Goal: Task Accomplishment & Management: Contribute content

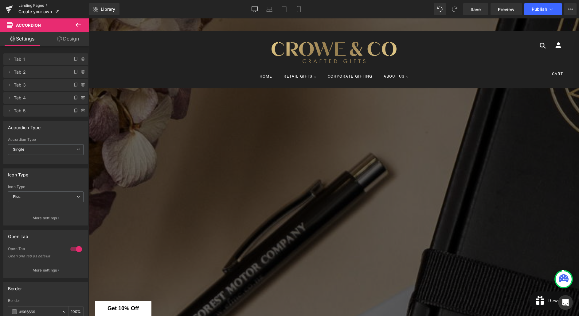
click at [38, 4] on link "Landing Pages" at bounding box center [53, 5] width 71 height 5
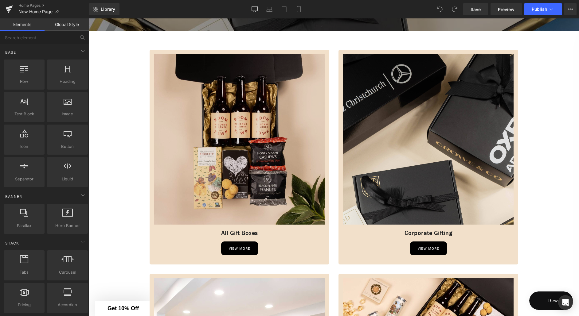
scroll to position [896, 0]
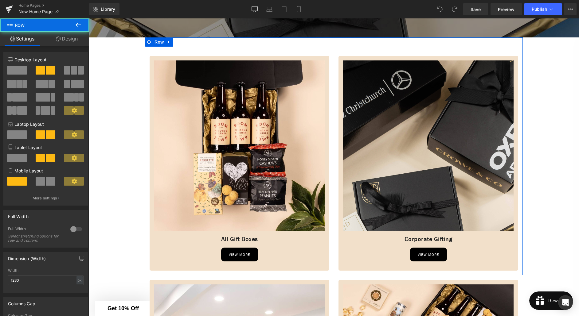
click at [147, 65] on div "Image All Gift Boxes Heading view more Button Row" at bounding box center [239, 163] width 189 height 215
click at [159, 47] on span "Row" at bounding box center [159, 41] width 12 height 9
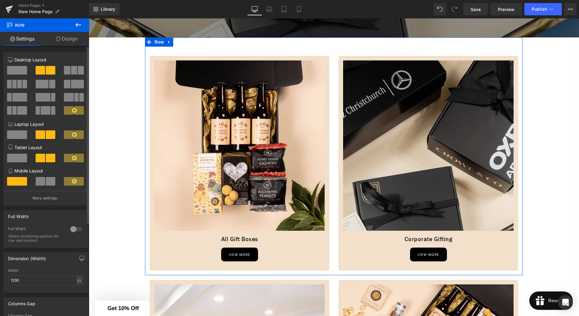
click at [66, 72] on span at bounding box center [67, 70] width 6 height 9
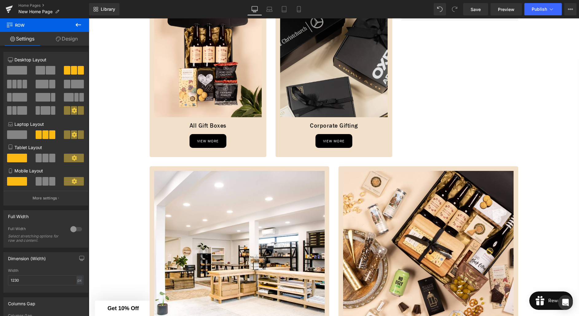
scroll to position [946, 0]
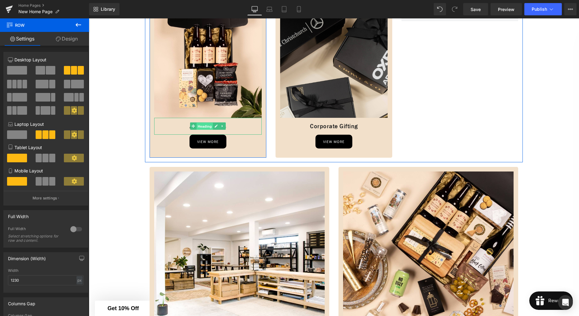
click at [210, 130] on span "Heading" at bounding box center [205, 126] width 17 height 7
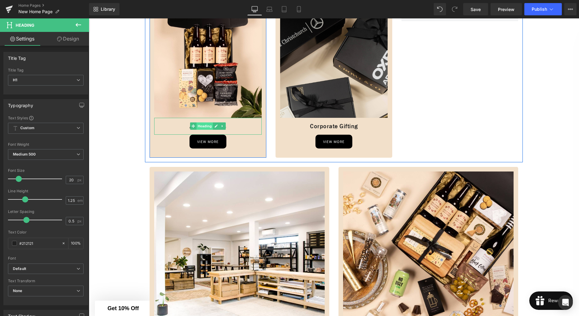
click at [209, 130] on span "Heading" at bounding box center [205, 126] width 17 height 7
click at [231, 130] on h1 "All Gift Boxes" at bounding box center [208, 127] width 108 height 8
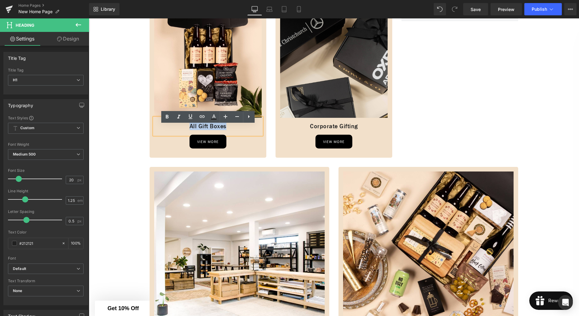
drag, startPoint x: 223, startPoint y: 134, endPoint x: 189, endPoint y: 133, distance: 34.4
click at [189, 130] on h1 "All Gift Boxes" at bounding box center [208, 127] width 108 height 8
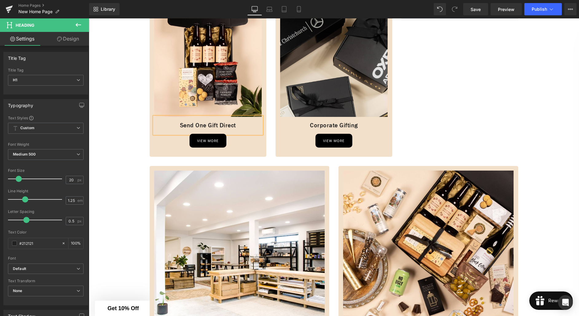
scroll to position [940, 0]
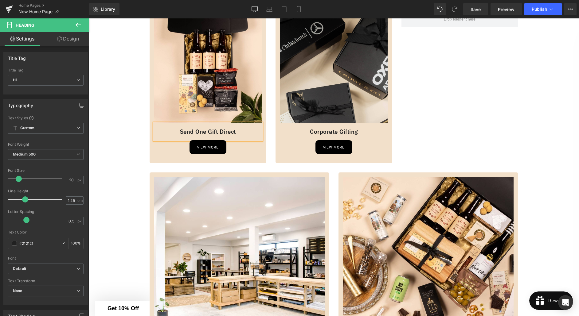
click at [354, 186] on div "Image Build your own Heading view more Button Row" at bounding box center [429, 280] width 180 height 215
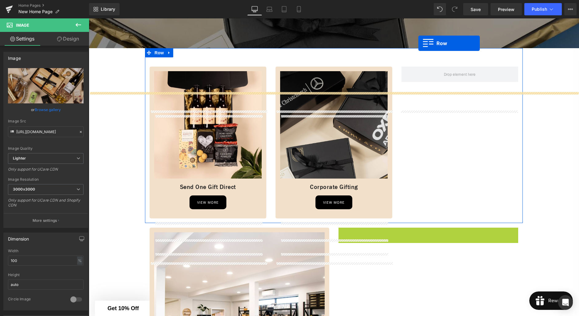
scroll to position [842, 0]
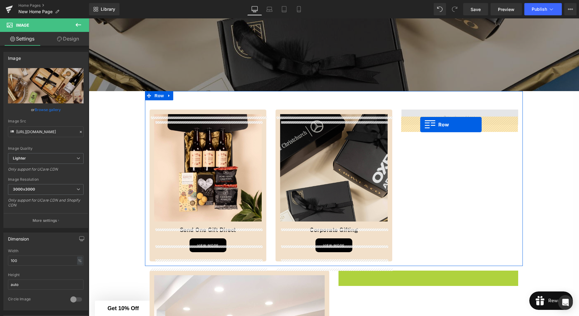
drag, startPoint x: 352, startPoint y: 185, endPoint x: 420, endPoint y: 125, distance: 91.4
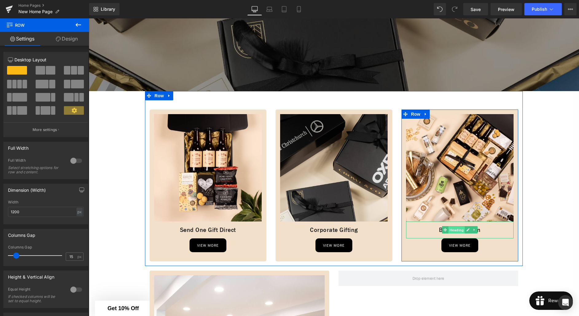
click at [459, 234] on span "Heading" at bounding box center [456, 230] width 17 height 7
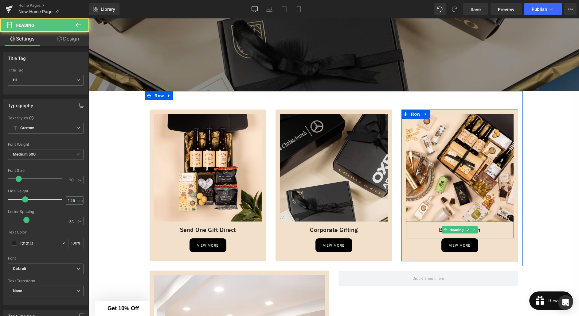
click at [483, 234] on h1 "Build your own" at bounding box center [460, 230] width 108 height 8
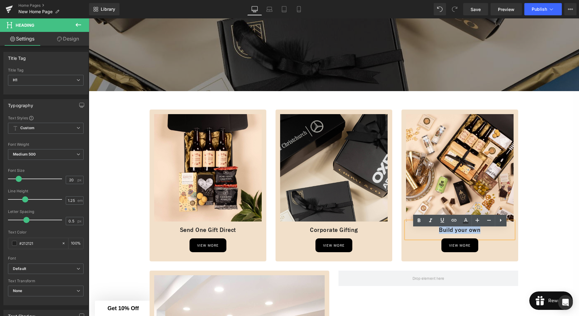
drag, startPoint x: 481, startPoint y: 238, endPoint x: 438, endPoint y: 238, distance: 42.7
click at [438, 234] on h1 "Build your own" at bounding box center [460, 230] width 108 height 8
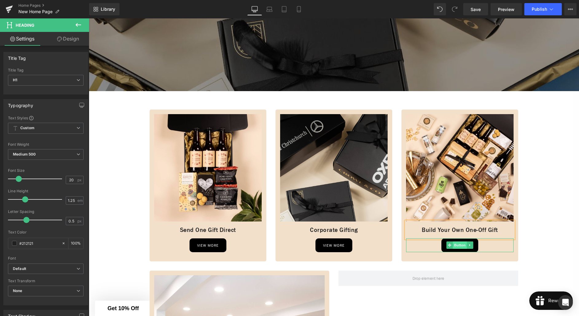
click at [461, 249] on span "Button" at bounding box center [460, 245] width 14 height 7
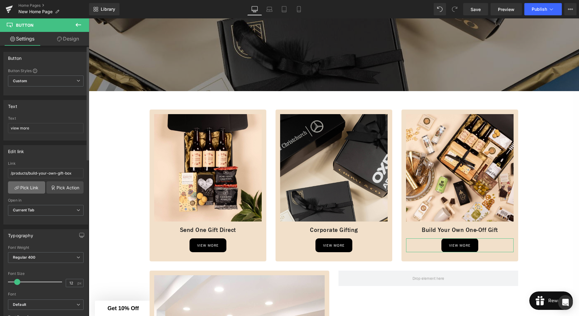
click at [33, 190] on link "Pick Link" at bounding box center [26, 188] width 37 height 12
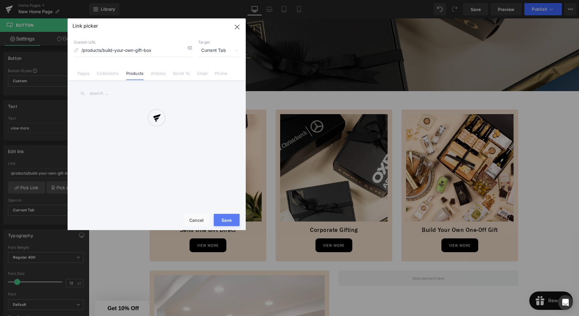
click at [87, 74] on div at bounding box center [157, 124] width 178 height 212
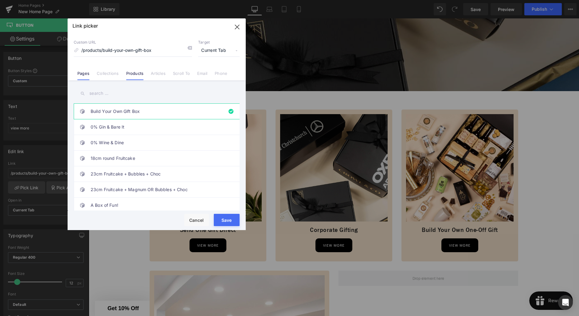
click at [86, 74] on link "Pages" at bounding box center [83, 75] width 12 height 9
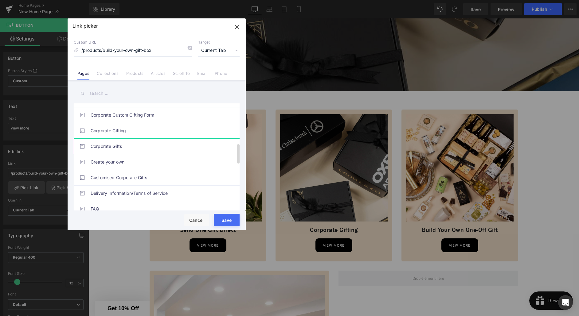
scroll to position [216, 0]
click at [109, 162] on link "Create your own" at bounding box center [158, 161] width 135 height 15
type input "/pages/create-your-own"
click at [224, 219] on button "Save" at bounding box center [227, 220] width 26 height 12
type input "/pages/create-your-own"
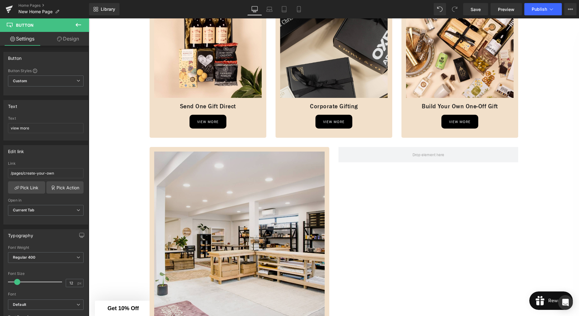
scroll to position [965, 0]
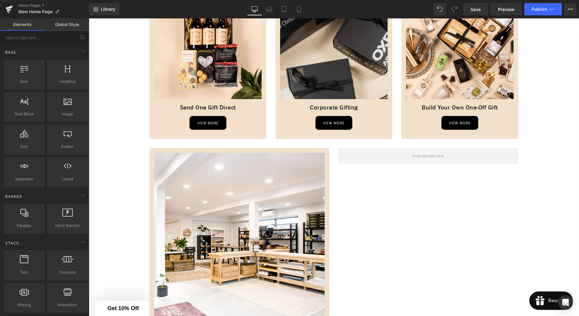
click at [137, 155] on div "Hero Banner Hero Banner Hero Banner Hero Banner ‹ › Carousel Row WELCOME TO CRO…" at bounding box center [334, 138] width 490 height 2029
click at [168, 150] on icon at bounding box center [168, 148] width 1 height 3
click at [186, 151] on icon at bounding box center [185, 148] width 4 height 4
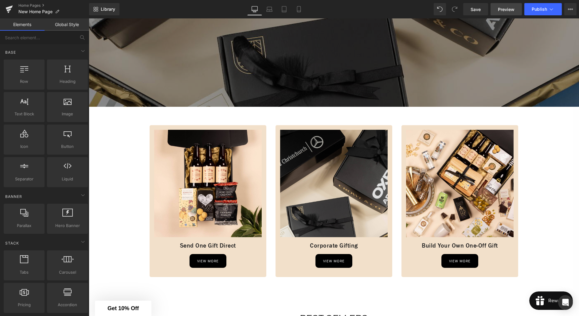
scroll to position [822, 0]
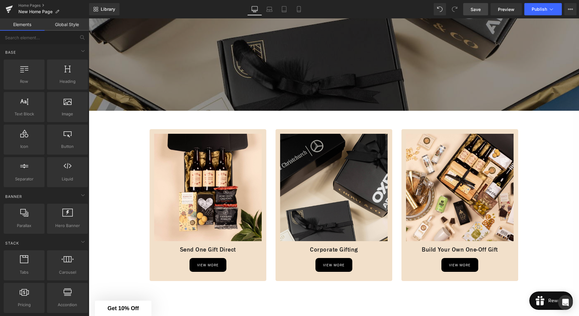
click at [479, 10] on span "Save" at bounding box center [476, 9] width 10 height 6
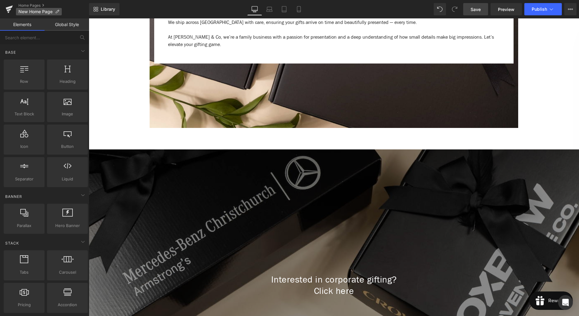
scroll to position [503, 0]
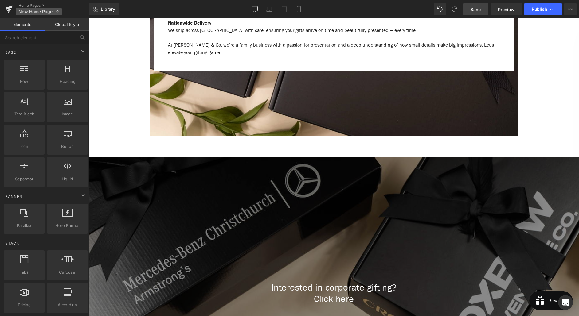
click at [39, 12] on span "New Home Page" at bounding box center [35, 11] width 34 height 5
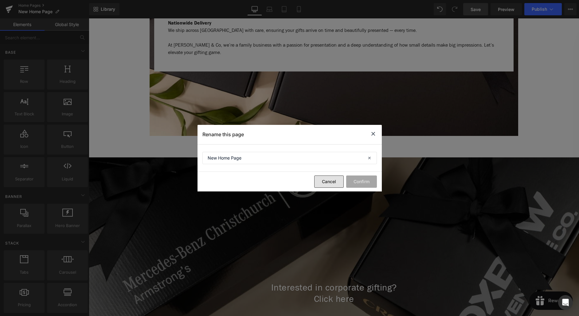
click at [337, 183] on button "Cancel" at bounding box center [328, 182] width 29 height 12
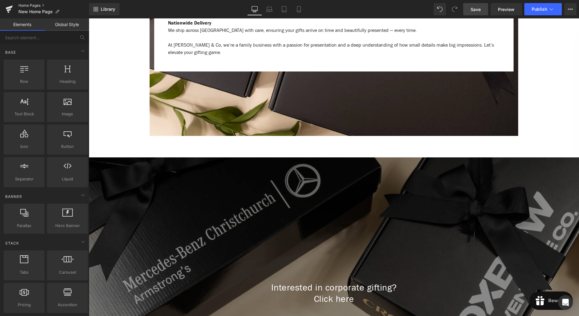
click at [28, 4] on link "Home Pages" at bounding box center [53, 5] width 71 height 5
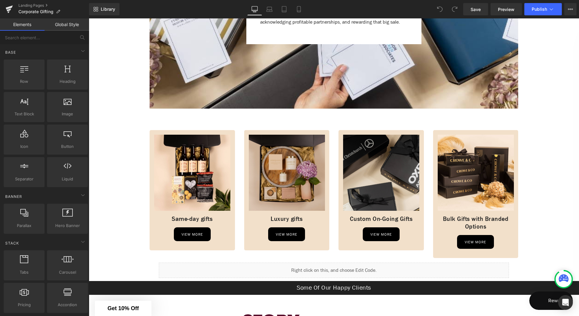
scroll to position [471, 0]
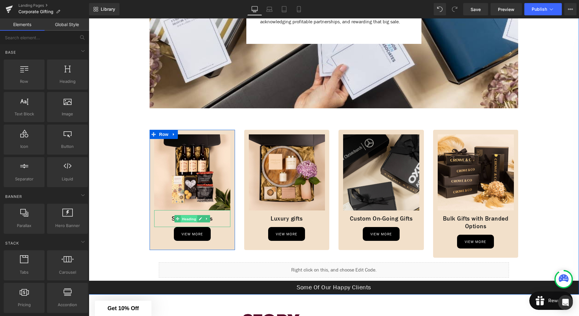
click at [192, 218] on span "Heading" at bounding box center [189, 218] width 17 height 7
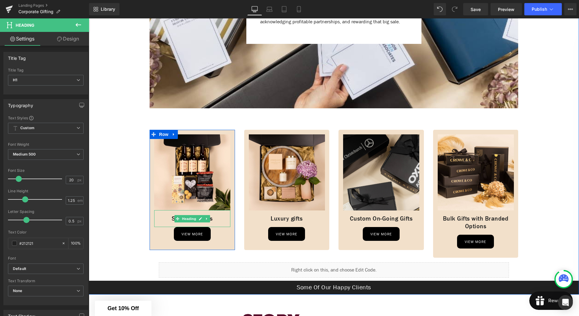
click at [214, 219] on h1 "Same-day gifts" at bounding box center [192, 219] width 76 height 8
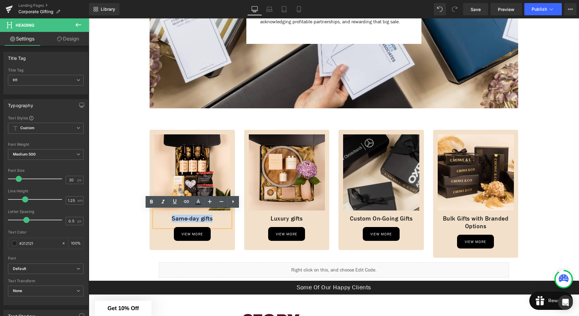
drag, startPoint x: 214, startPoint y: 219, endPoint x: 167, endPoint y: 218, distance: 46.7
click at [167, 218] on h1 "Same-day gifts" at bounding box center [192, 219] width 76 height 8
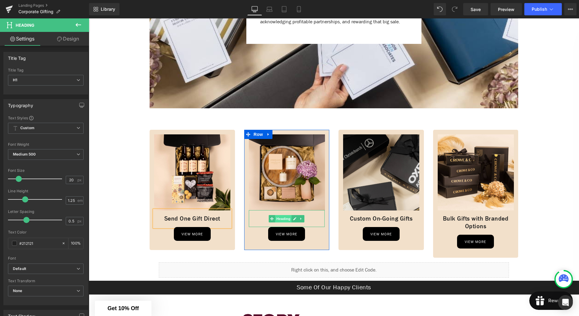
click at [287, 221] on span "Heading" at bounding box center [283, 218] width 17 height 7
click at [307, 217] on h1 "Luxury gifts" at bounding box center [287, 219] width 76 height 8
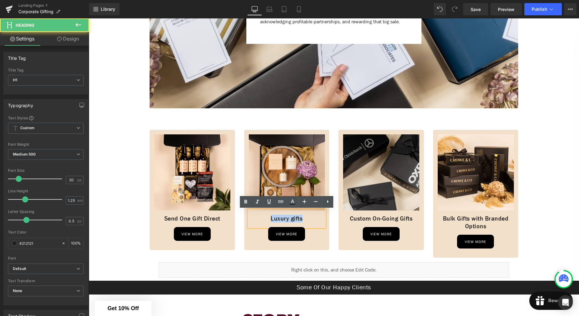
drag, startPoint x: 303, startPoint y: 218, endPoint x: 265, endPoint y: 218, distance: 38.4
click at [265, 218] on h1 "Luxury gifts" at bounding box center [287, 219] width 76 height 8
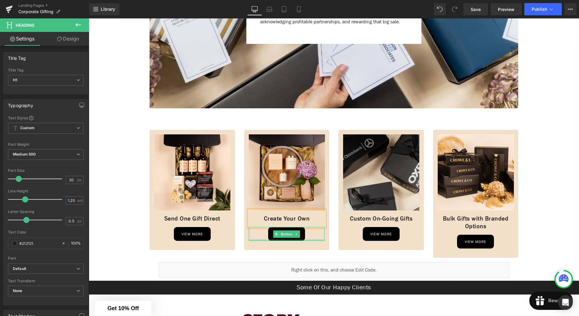
click at [311, 240] on div at bounding box center [287, 241] width 76 height 2
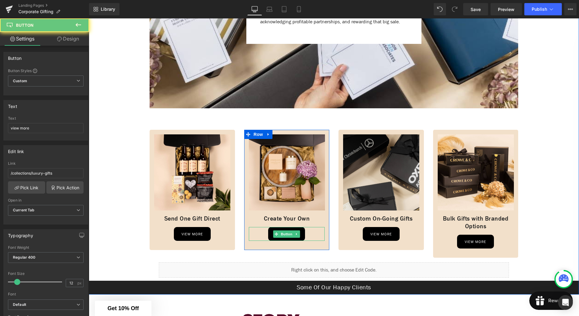
click at [288, 238] on span "view more" at bounding box center [287, 234] width 22 height 14
click at [287, 236] on span "Button" at bounding box center [287, 234] width 14 height 7
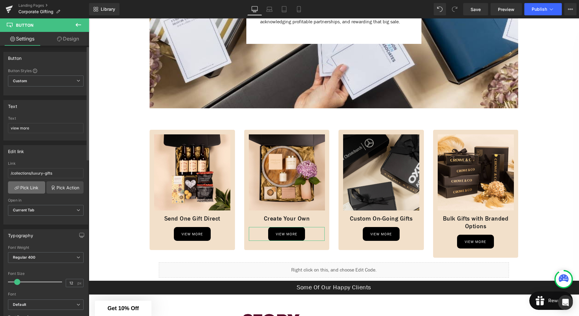
click at [38, 189] on link "Pick Link" at bounding box center [26, 188] width 37 height 12
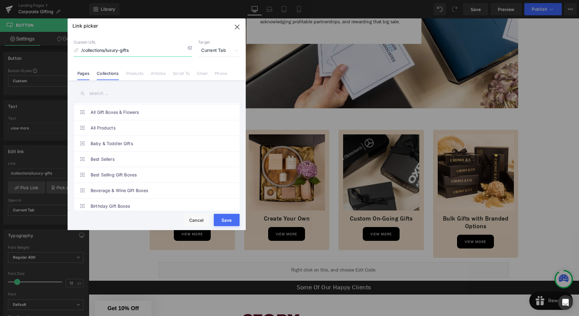
scroll to position [145, 0]
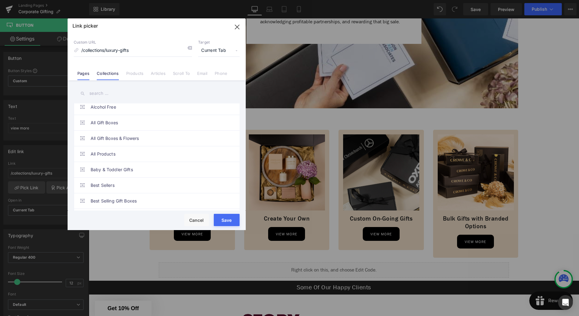
click at [82, 73] on link "Pages" at bounding box center [83, 75] width 12 height 9
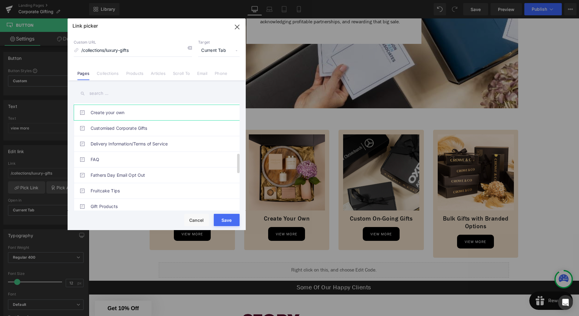
scroll to position [267, 0]
click at [112, 116] on link "Create your own" at bounding box center [158, 112] width 135 height 15
type input "/pages/create-your-own"
click at [227, 219] on button "Save" at bounding box center [227, 220] width 26 height 12
type input "/pages/create-your-own"
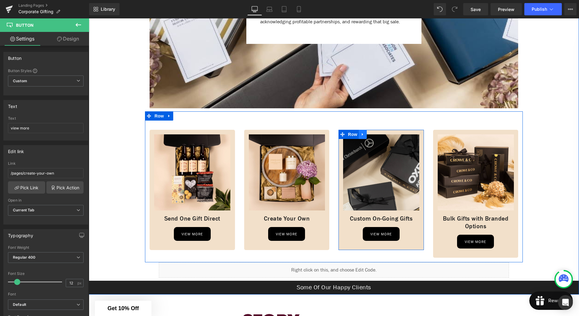
click at [363, 135] on icon at bounding box center [363, 134] width 4 height 5
click at [377, 136] on icon at bounding box center [379, 134] width 4 height 5
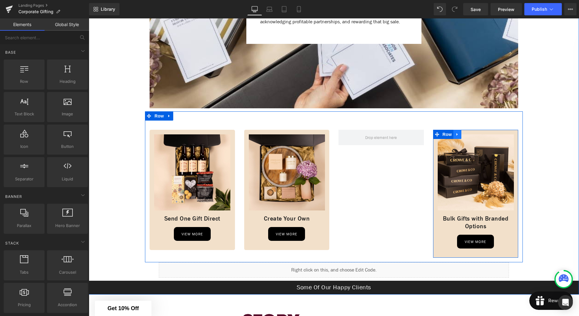
click at [458, 135] on icon at bounding box center [457, 134] width 4 height 5
click at [474, 134] on icon at bounding box center [473, 134] width 4 height 4
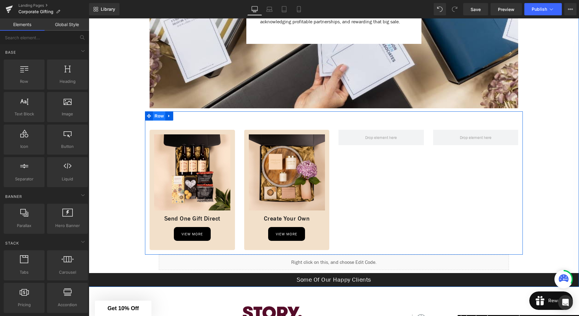
click at [160, 117] on span "Row" at bounding box center [159, 116] width 12 height 9
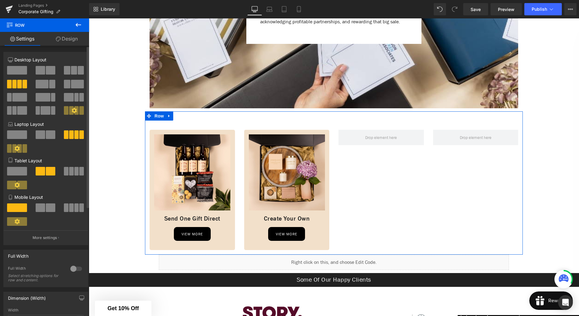
click at [52, 71] on span at bounding box center [51, 70] width 10 height 9
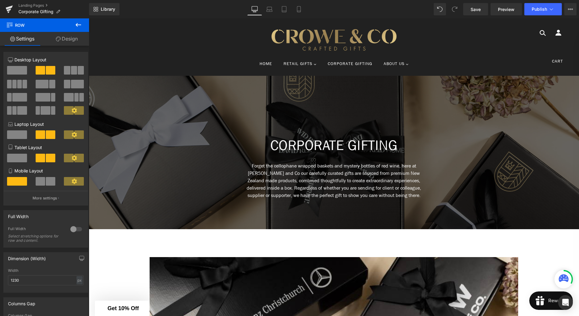
scroll to position [0, 0]
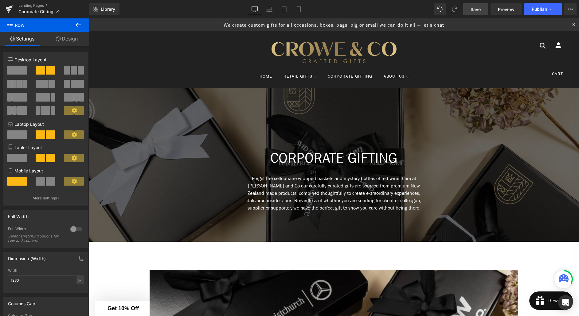
click at [481, 11] on link "Save" at bounding box center [475, 9] width 25 height 12
click at [37, 4] on link "Landing Pages" at bounding box center [53, 5] width 71 height 5
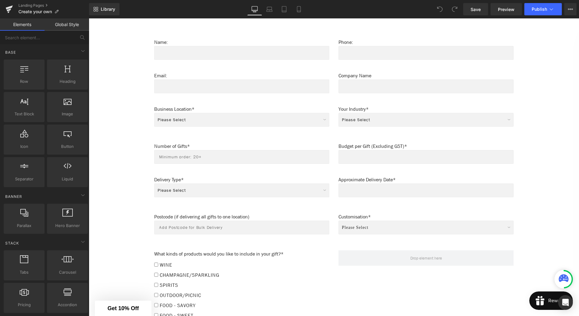
scroll to position [455, 0]
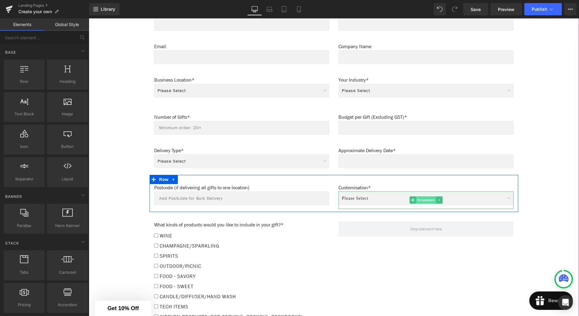
click at [424, 197] on span "Dropdown" at bounding box center [426, 200] width 20 height 7
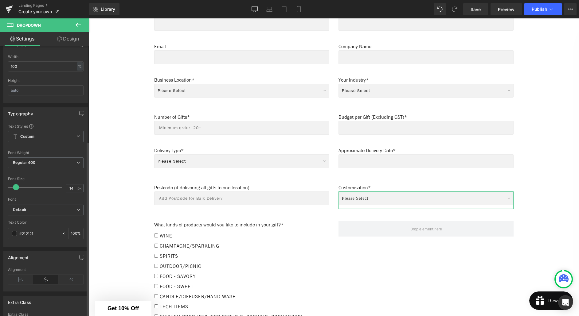
scroll to position [170, 0]
click at [38, 209] on b "Default" at bounding box center [45, 211] width 64 height 5
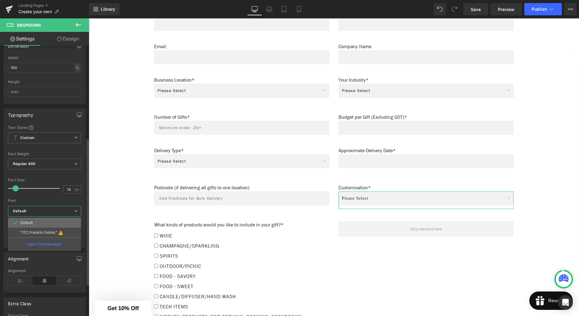
click at [33, 223] on li "Default" at bounding box center [44, 223] width 73 height 10
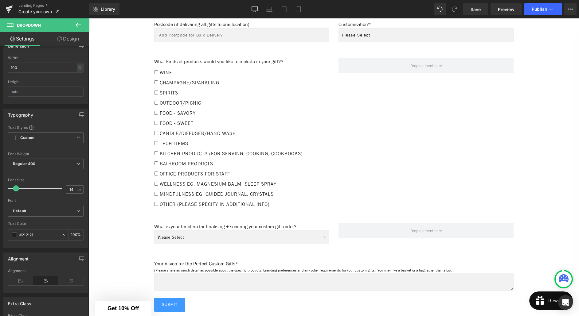
scroll to position [622, 0]
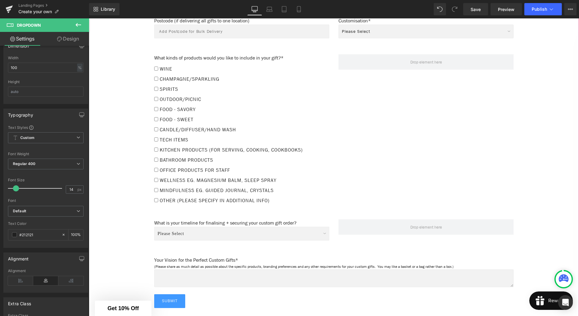
click at [235, 227] on div "Please Select Immediate (Approval in progress) Within 1 Week (Ready to lock in)…" at bounding box center [241, 236] width 175 height 18
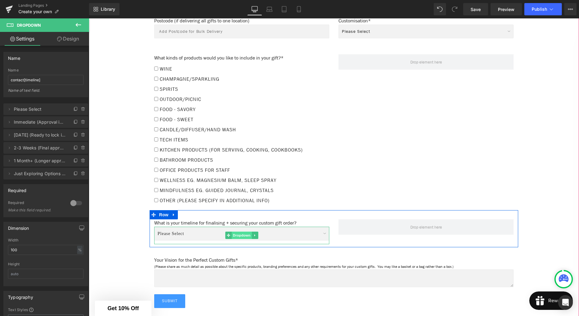
click at [238, 232] on span "Dropdown" at bounding box center [242, 235] width 20 height 7
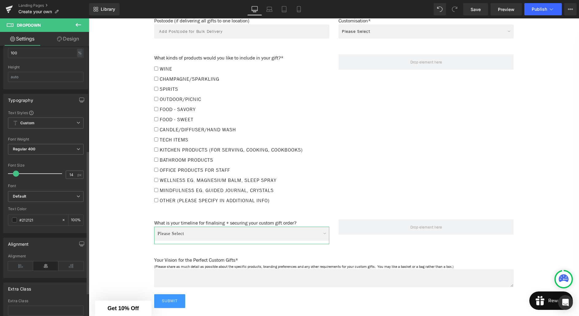
scroll to position [198, 0]
click at [35, 197] on b "Default" at bounding box center [45, 196] width 64 height 5
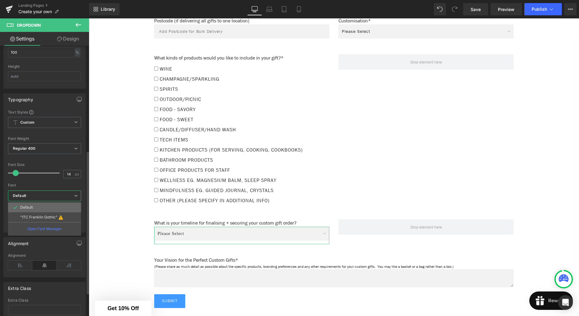
click at [33, 206] on p "Default" at bounding box center [26, 207] width 13 height 4
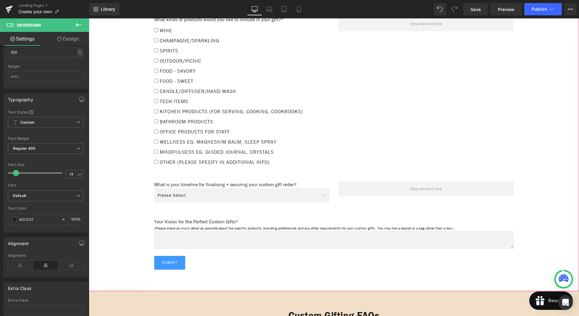
scroll to position [661, 0]
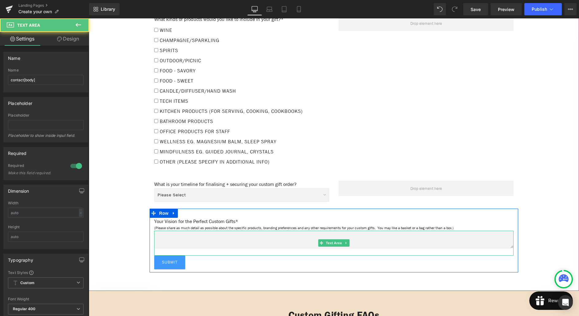
click at [242, 231] on textarea at bounding box center [333, 240] width 359 height 18
click at [339, 240] on span "Text Area" at bounding box center [334, 243] width 18 height 7
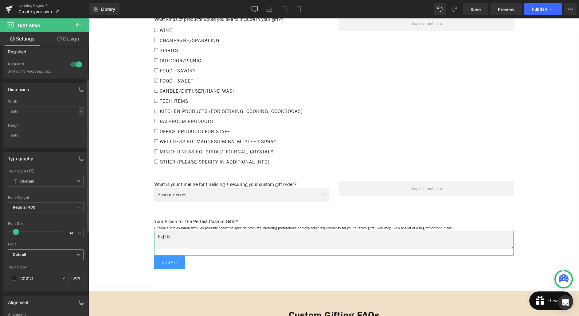
scroll to position [127, 0]
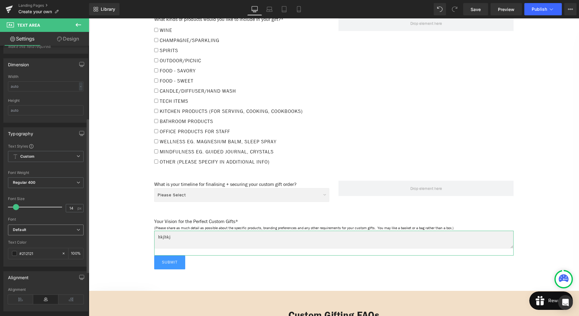
type textarea "hkjhkj"
click at [40, 233] on span "Default" at bounding box center [46, 230] width 76 height 11
click at [40, 241] on li "Default" at bounding box center [44, 242] width 73 height 10
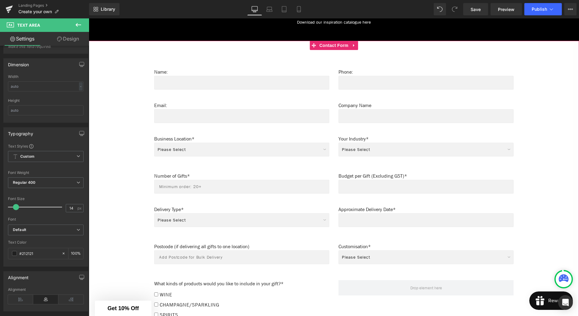
scroll to position [395, 0]
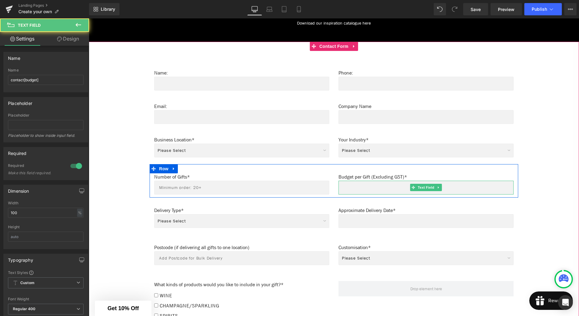
click at [350, 188] on input "text" at bounding box center [426, 188] width 175 height 14
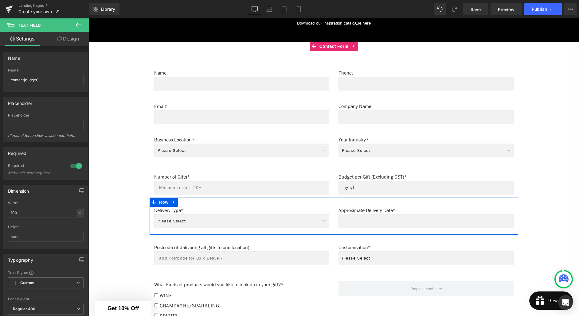
type input "uyuyt"
click at [358, 216] on input "text" at bounding box center [426, 221] width 175 height 14
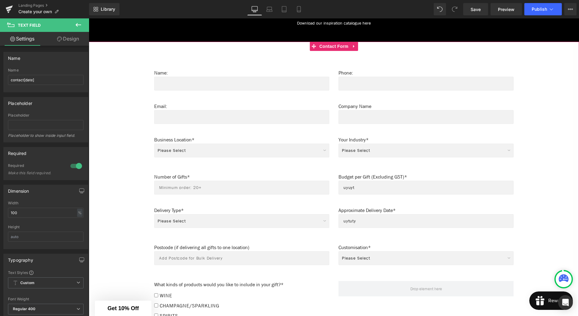
type input "uytuty"
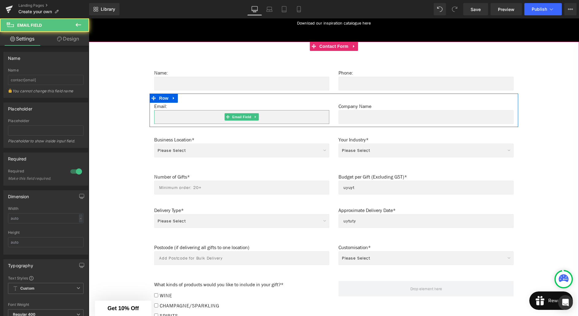
click at [172, 110] on input "email" at bounding box center [241, 117] width 175 height 14
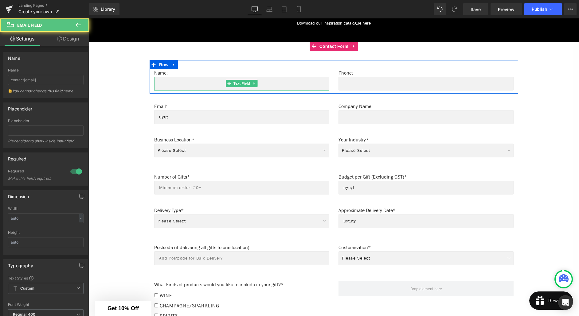
type input "uyut"
click at [182, 83] on input "text" at bounding box center [241, 84] width 175 height 14
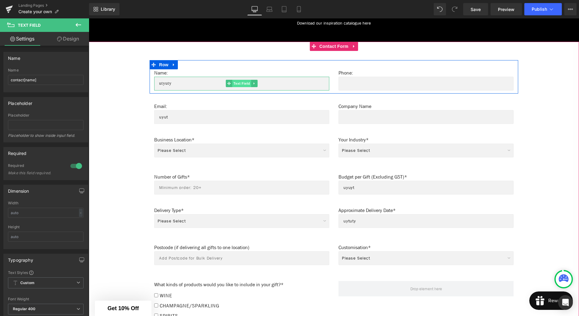
click at [238, 82] on span "Text Field" at bounding box center [241, 83] width 19 height 7
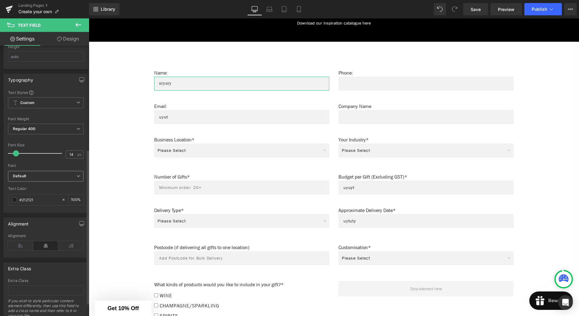
scroll to position [179, 0]
type input "utyuty"
click at [32, 177] on b "Default" at bounding box center [45, 177] width 64 height 5
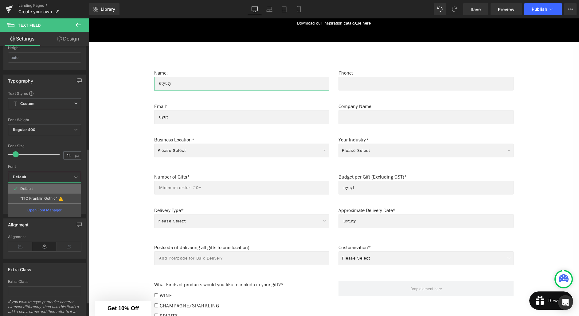
click at [31, 190] on p "Default" at bounding box center [26, 189] width 13 height 4
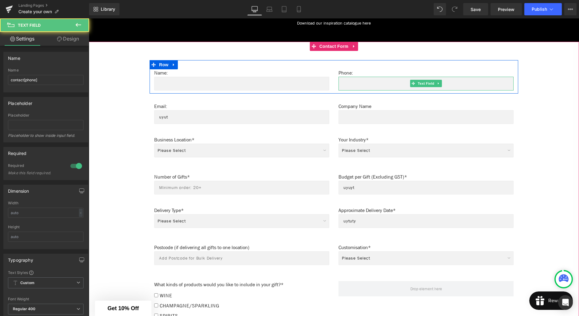
click at [349, 84] on input "text" at bounding box center [426, 84] width 175 height 14
click at [425, 80] on span "Text Field" at bounding box center [426, 83] width 19 height 7
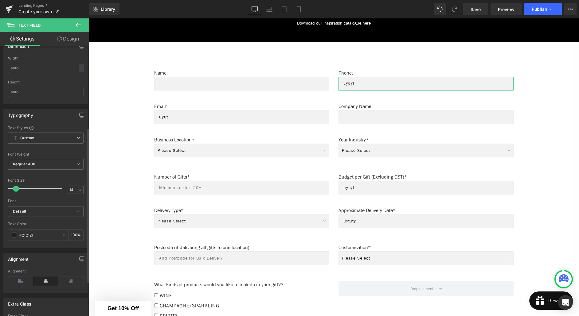
scroll to position [151, 0]
type input "uyuyt"
click at [29, 209] on span "Default" at bounding box center [46, 206] width 76 height 11
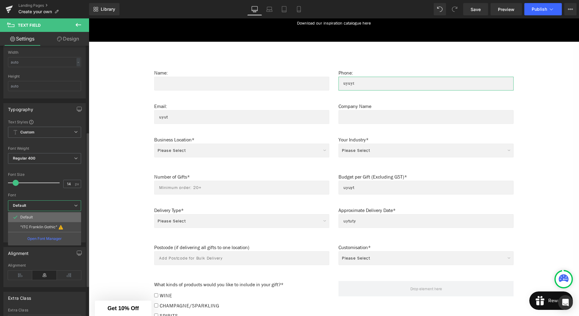
click at [28, 215] on p "Default" at bounding box center [26, 217] width 13 height 4
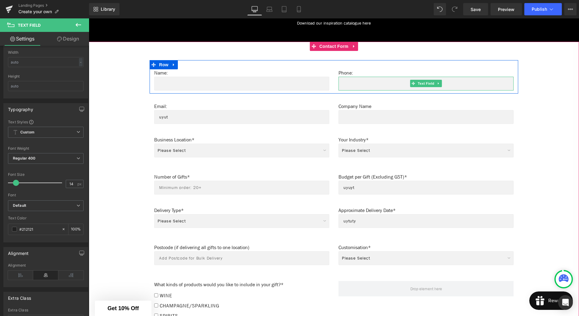
click at [365, 80] on input "text" at bounding box center [426, 84] width 175 height 14
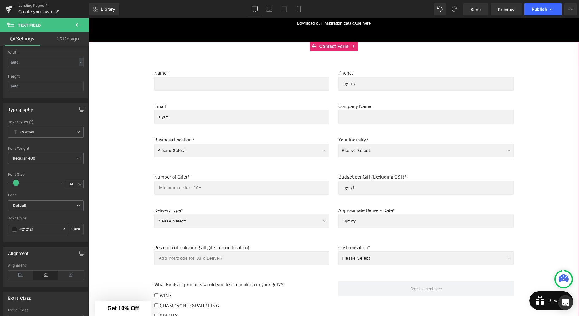
type input "uytuty"
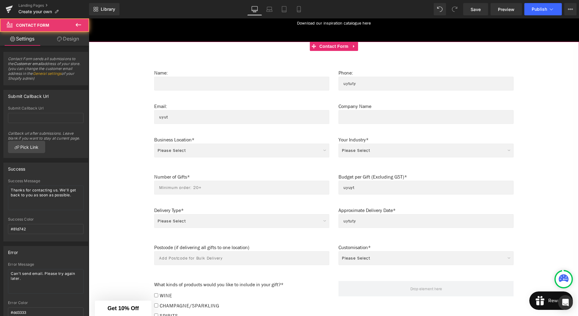
click at [288, 52] on div "Name: Text Block Text Field Phone: Text Block uytuty Text Field Row Email: Text…" at bounding box center [334, 300] width 490 height 517
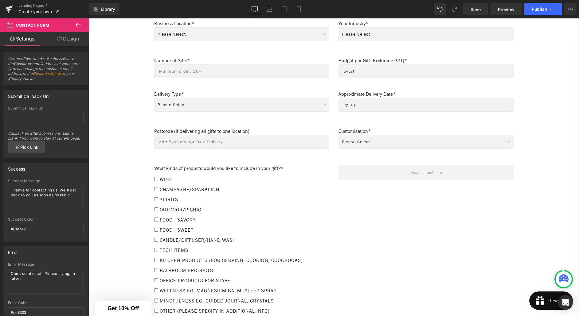
scroll to position [505, 0]
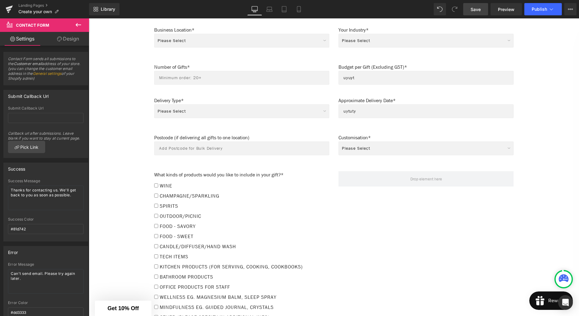
click at [475, 12] on span "Save" at bounding box center [476, 9] width 10 height 6
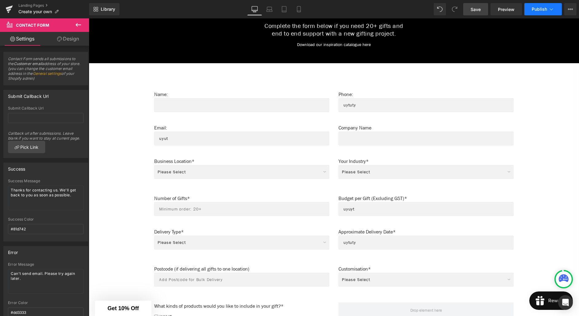
scroll to position [369, 0]
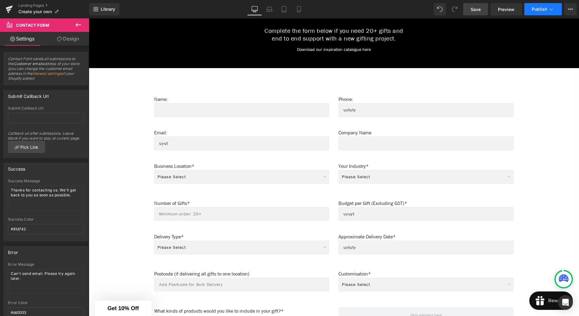
click at [538, 12] on button "Publish" at bounding box center [542, 9] width 37 height 12
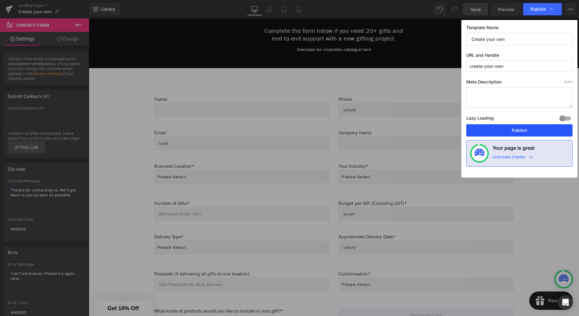
click at [511, 130] on button "Publish" at bounding box center [519, 130] width 106 height 12
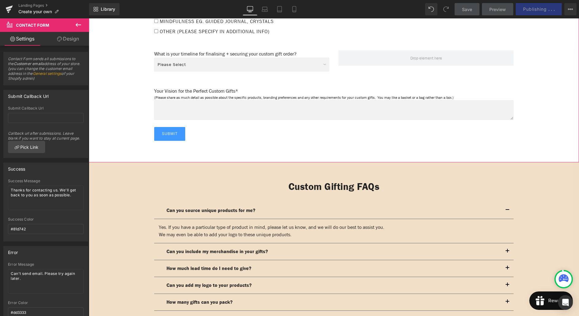
scroll to position [784, 0]
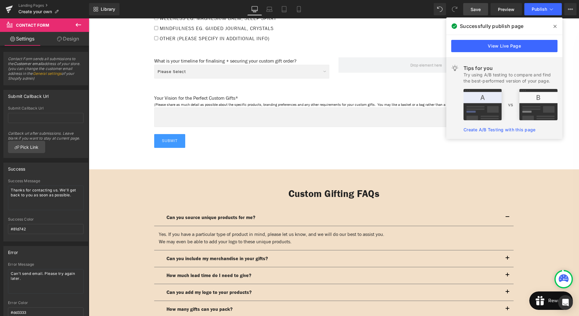
click at [367, 9] on div "Library Desktop Desktop Laptop Tablet Mobile Save Preview Publish Scheduled Vie…" at bounding box center [334, 9] width 490 height 12
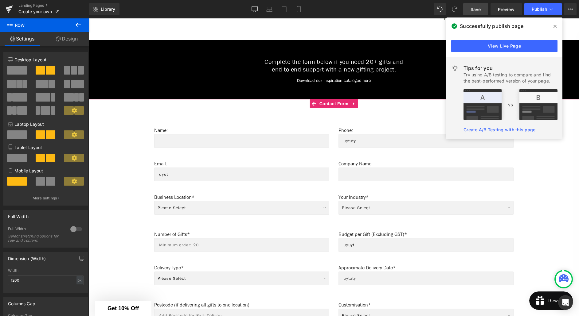
scroll to position [284, 0]
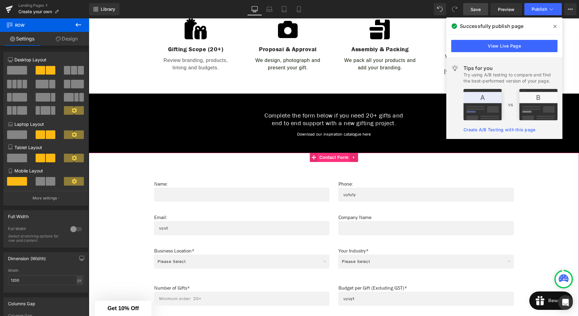
click at [330, 156] on span "Contact Form" at bounding box center [334, 157] width 32 height 9
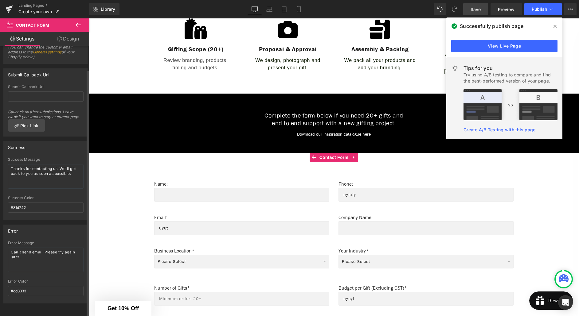
scroll to position [0, 0]
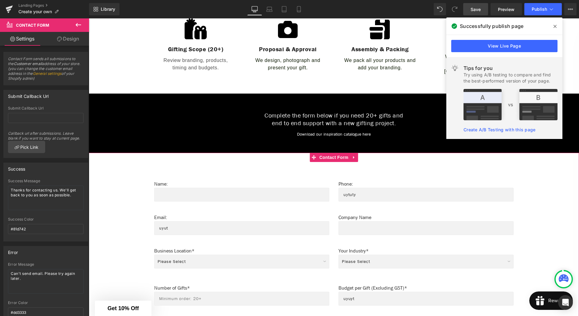
click at [69, 42] on link "Design" at bounding box center [68, 39] width 45 height 14
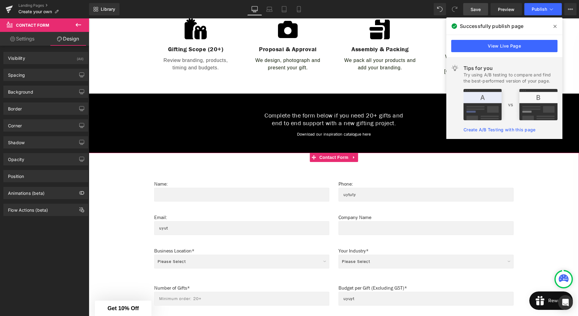
click at [30, 43] on link "Settings" at bounding box center [22, 39] width 45 height 14
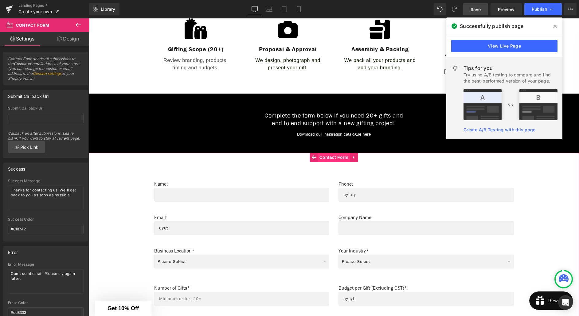
click at [334, 154] on span "Contact Form" at bounding box center [334, 157] width 32 height 9
click at [74, 44] on link "Design" at bounding box center [68, 39] width 45 height 14
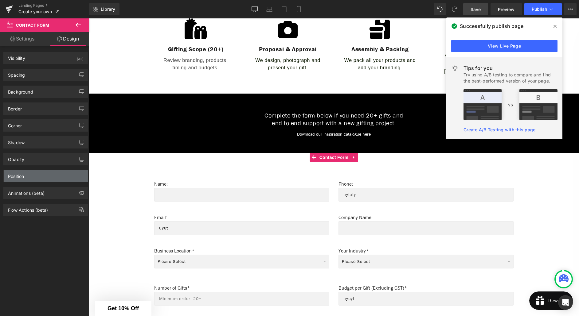
click at [44, 175] on div "Position" at bounding box center [46, 176] width 84 height 12
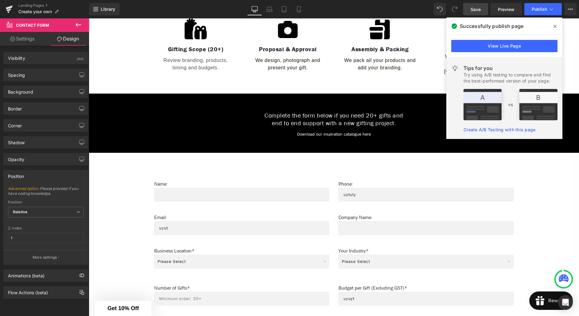
click at [75, 25] on icon at bounding box center [78, 24] width 7 height 7
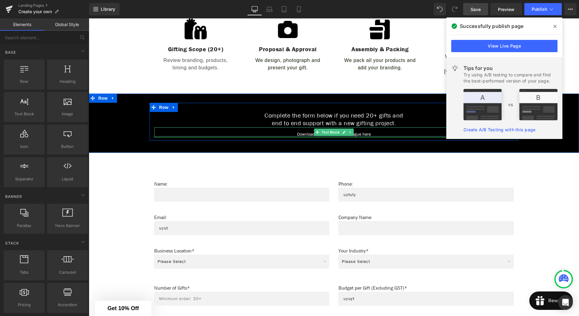
click at [365, 136] on div at bounding box center [333, 137] width 359 height 2
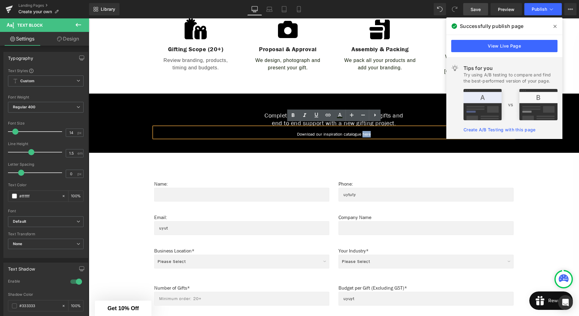
drag, startPoint x: 373, startPoint y: 130, endPoint x: 365, endPoint y: 131, distance: 7.8
click at [365, 131] on p "Download our inspiration catalogue here" at bounding box center [333, 134] width 359 height 6
click at [328, 117] on icon at bounding box center [245, 104] width 490 height 59
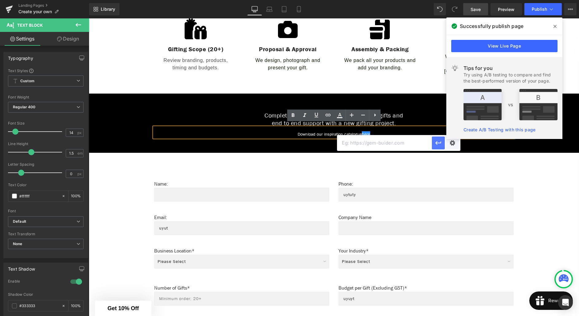
click at [441, 146] on icon "button" at bounding box center [438, 142] width 7 height 7
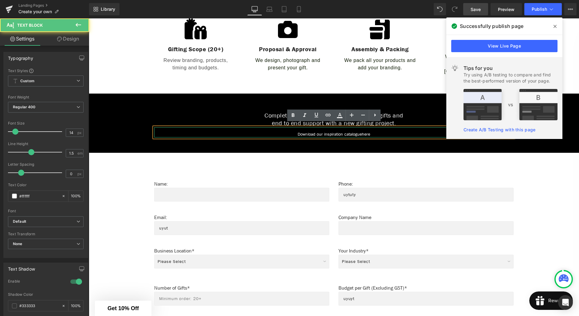
click at [369, 131] on p "Download our inspiration catalogue here" at bounding box center [333, 134] width 359 height 6
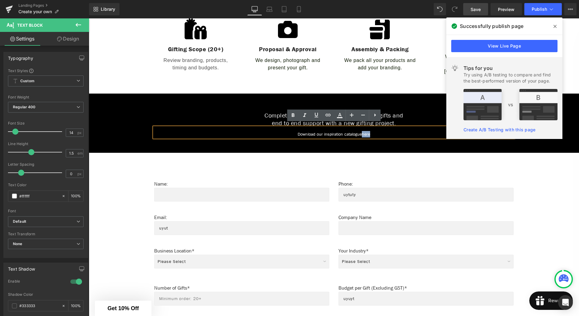
drag, startPoint x: 371, startPoint y: 131, endPoint x: 365, endPoint y: 131, distance: 6.8
click at [365, 131] on p "Download our inspiration catalogue here" at bounding box center [333, 134] width 359 height 6
click at [330, 116] on icon at bounding box center [245, 104] width 490 height 59
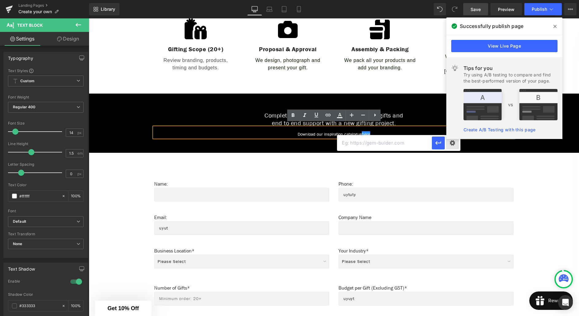
click at [452, 0] on div "Text Color Highlight Color #333333 Edit or remove link: Edit - Unlink - Cancel" at bounding box center [289, 0] width 579 height 0
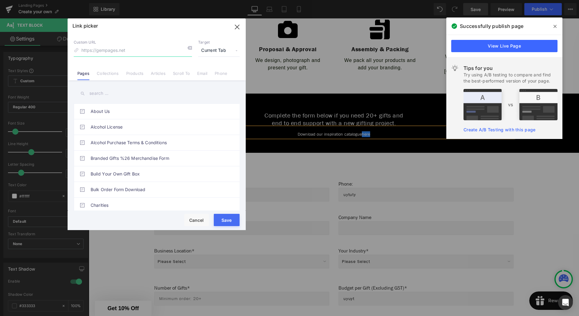
click at [100, 51] on input at bounding box center [133, 51] width 118 height 12
paste input "https://cdn.shopify.com/s/files/1/0275/9779/9498/files/Crowe_Co_Catalogue.pdf?v…"
type input "https://cdn.shopify.com/s/files/1/0275/9779/9498/files/Crowe_Co_Catalogue.pdf?v…"
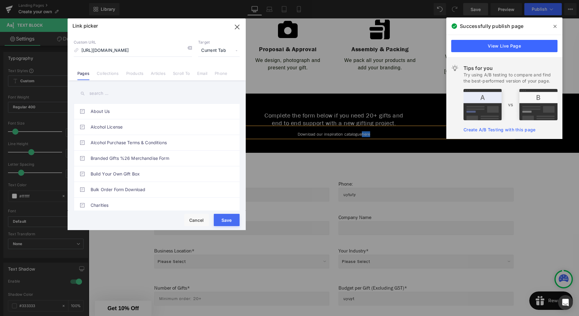
click at [227, 223] on button "Save" at bounding box center [227, 220] width 26 height 12
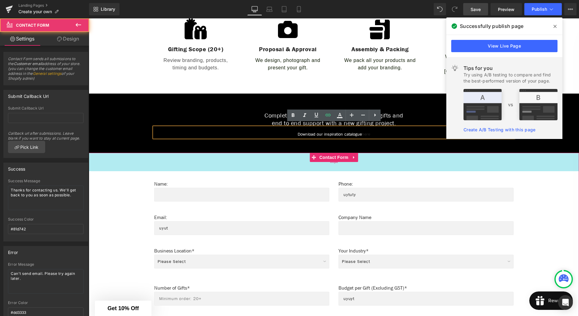
click at [376, 155] on div "60px" at bounding box center [334, 162] width 490 height 18
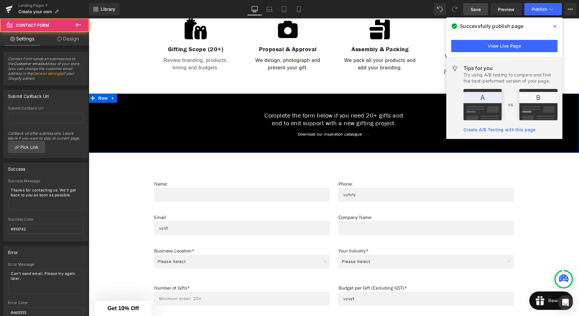
click at [372, 139] on div "Complete the form below if you need 20+ gifts and end to end support with a new…" at bounding box center [334, 123] width 490 height 59
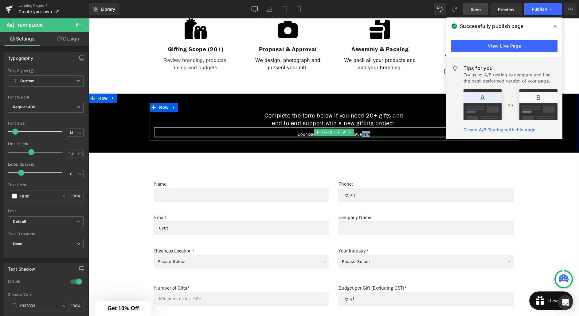
drag, startPoint x: 372, startPoint y: 131, endPoint x: 365, endPoint y: 133, distance: 7.6
click at [365, 133] on div "Download our inspiration catalogue here Text Block" at bounding box center [333, 132] width 359 height 10
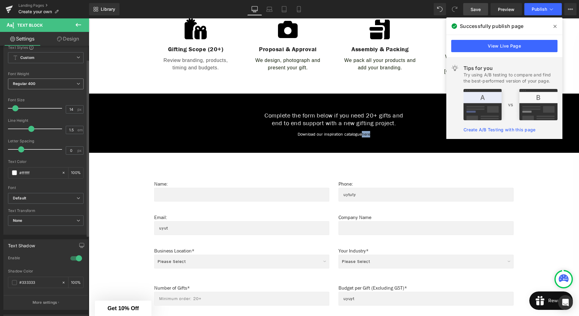
scroll to position [24, 0]
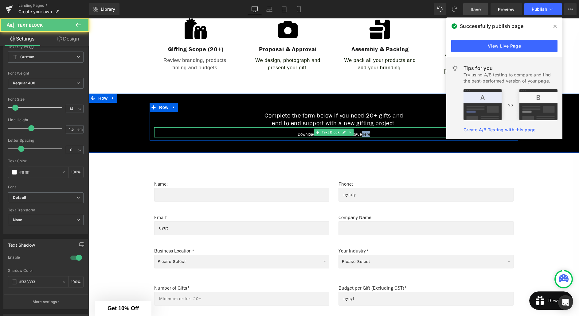
click at [389, 131] on p "Download our inspiration catalogue here" at bounding box center [333, 134] width 359 height 6
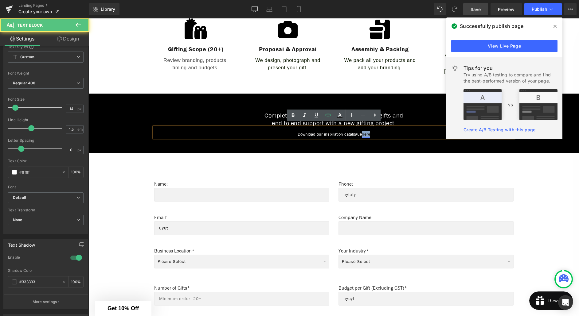
drag, startPoint x: 372, startPoint y: 131, endPoint x: 364, endPoint y: 131, distance: 7.7
click at [364, 131] on link "here" at bounding box center [366, 134] width 8 height 6
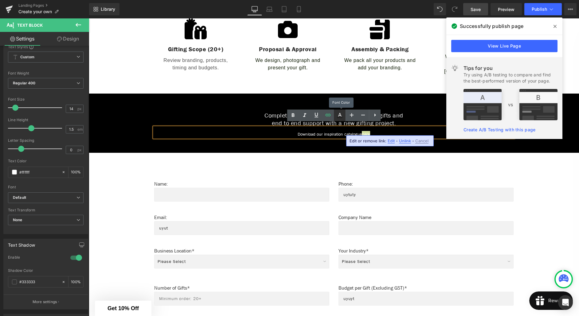
click at [341, 109] on icon at bounding box center [244, 101] width 359 height 15
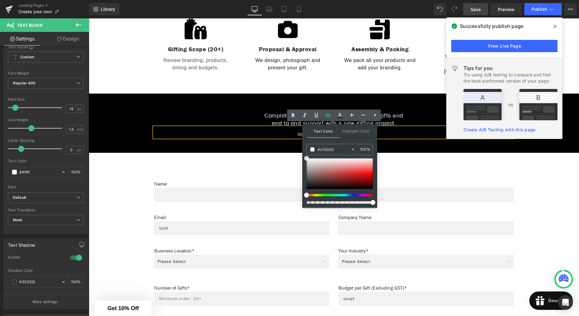
click at [346, 178] on div at bounding box center [340, 174] width 66 height 31
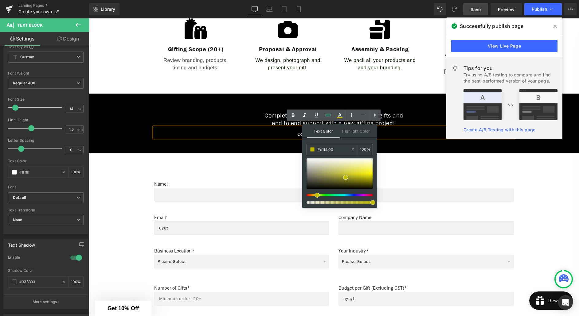
click at [315, 195] on div at bounding box center [337, 195] width 66 height 2
type input "#ece408"
click at [368, 174] on div at bounding box center [340, 174] width 66 height 31
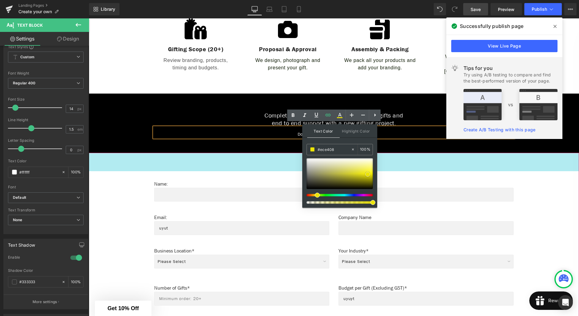
click at [396, 164] on div "60px" at bounding box center [334, 162] width 490 height 18
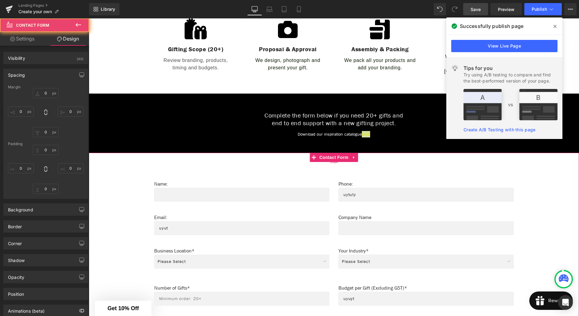
type input "0"
type input "60"
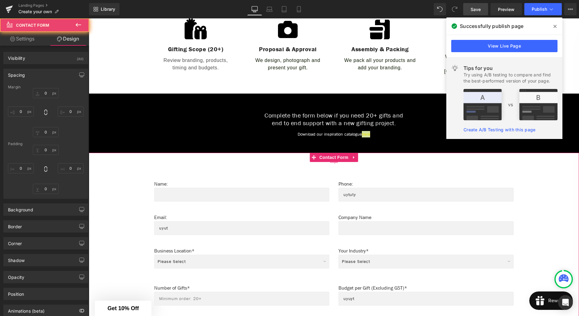
type input "20"
type input "60"
type input "20"
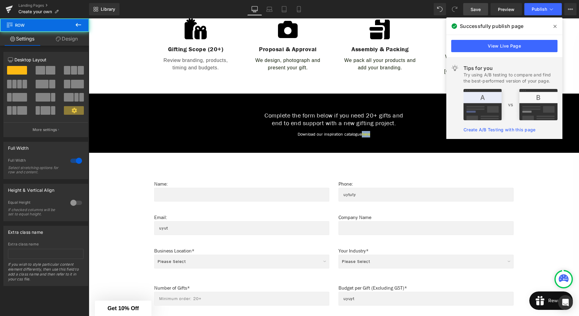
click at [373, 143] on div "Complete the form below if you need 20+ gifts and end to end support with a new…" at bounding box center [334, 123] width 490 height 59
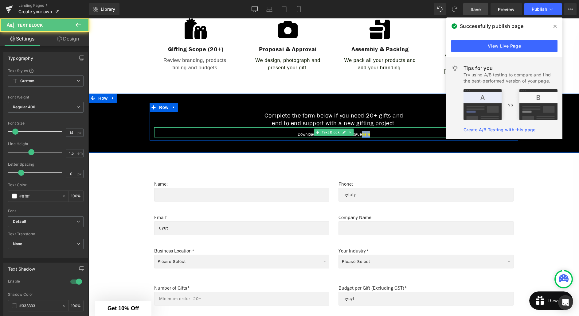
drag, startPoint x: 372, startPoint y: 131, endPoint x: 365, endPoint y: 131, distance: 6.8
click at [365, 131] on link "here" at bounding box center [366, 134] width 8 height 6
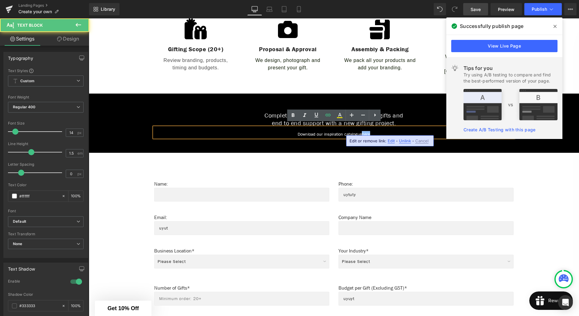
drag, startPoint x: 371, startPoint y: 130, endPoint x: 364, endPoint y: 131, distance: 7.2
click at [364, 131] on link "here" at bounding box center [366, 134] width 8 height 6
click at [341, 101] on icon at bounding box center [244, 98] width 359 height 8
type input "100"
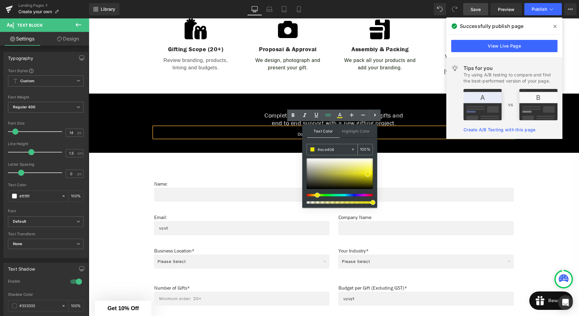
drag, startPoint x: 333, startPoint y: 150, endPoint x: 321, endPoint y: 150, distance: 12.3
click at [321, 150] on input "#ece408" at bounding box center [334, 149] width 33 height 7
type input "#"
type input "0"
type input "#fff"
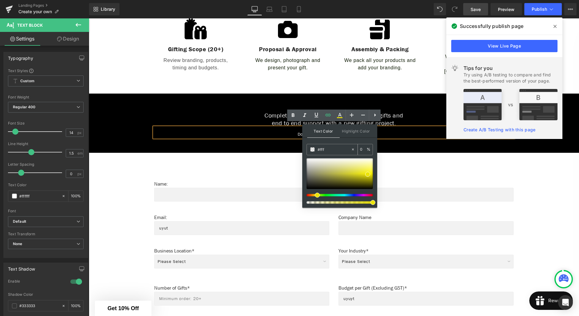
type input "100"
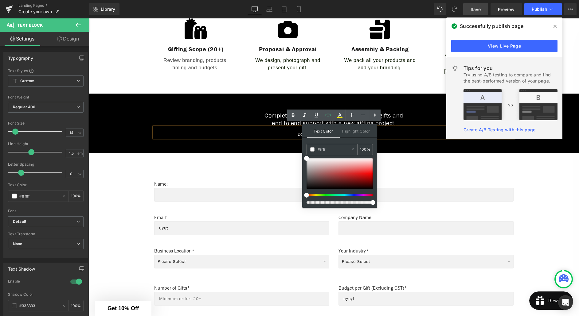
type input "#fffff"
type input "0"
type input "#ffffff"
type input "100"
type input "#ffffff"
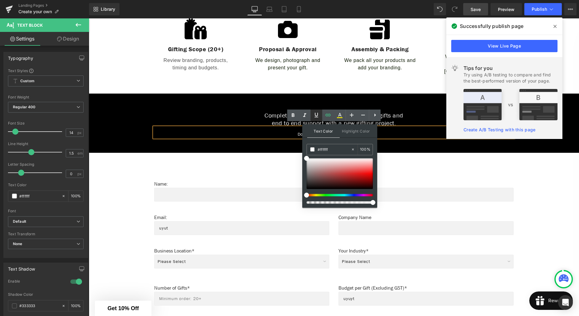
click at [346, 57] on icon at bounding box center [383, 46] width 74 height 22
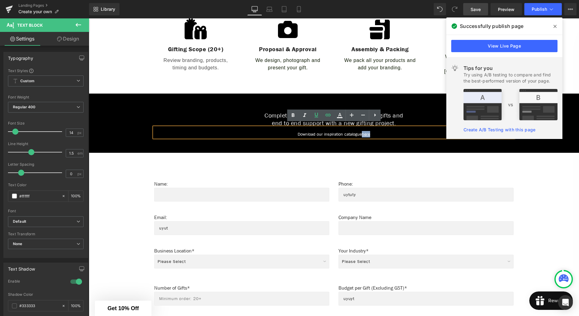
click at [345, 141] on div "Complete the form below if you need 20+ gifts and end to end support with a new…" at bounding box center [334, 123] width 490 height 59
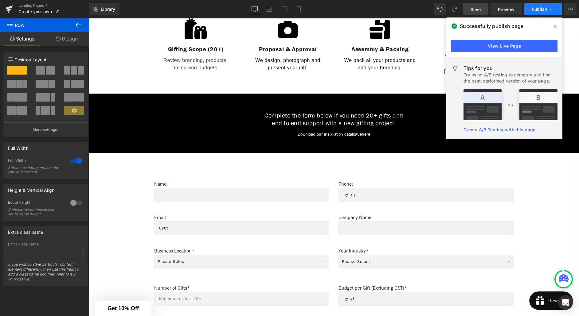
click at [538, 12] on button "Publish" at bounding box center [542, 9] width 37 height 12
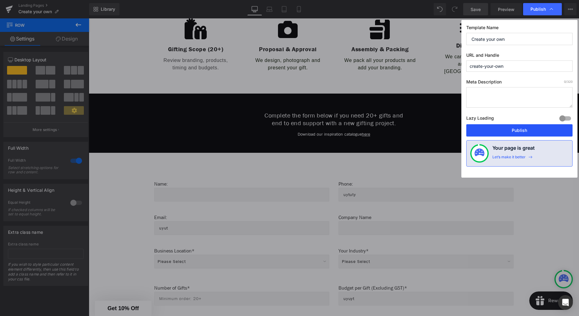
click at [511, 128] on button "Publish" at bounding box center [519, 130] width 106 height 12
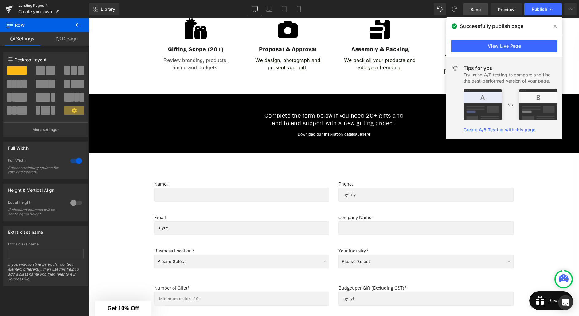
click at [38, 6] on link "Landing Pages" at bounding box center [53, 5] width 71 height 5
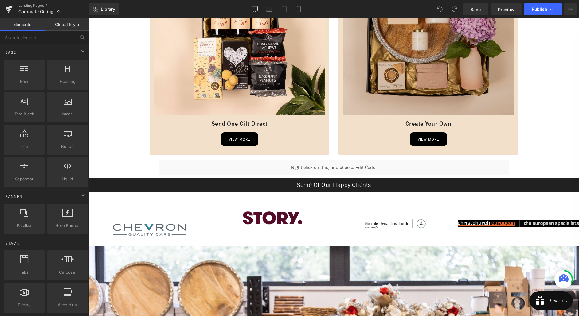
scroll to position [560, 0]
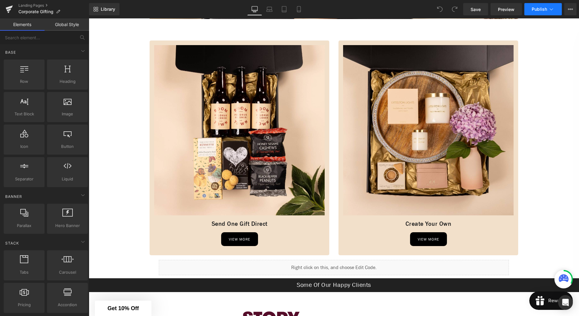
click at [539, 12] on button "Publish" at bounding box center [542, 9] width 37 height 12
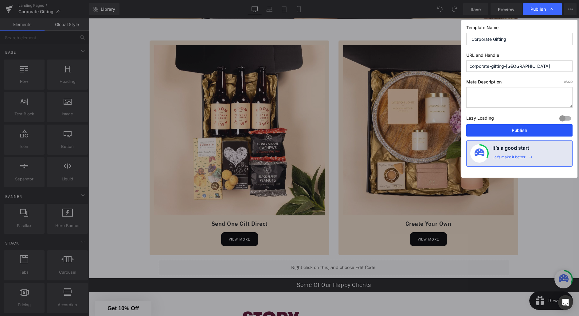
click at [517, 129] on button "Publish" at bounding box center [519, 130] width 106 height 12
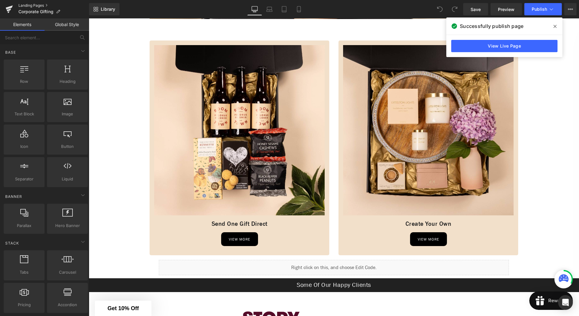
click at [32, 5] on link "Landing Pages" at bounding box center [53, 5] width 71 height 5
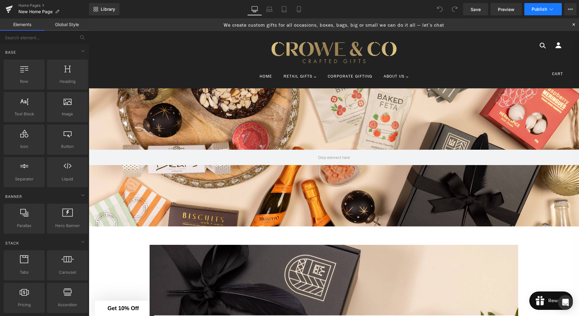
click at [536, 11] on span "Publish" at bounding box center [539, 9] width 15 height 5
